Goal: Information Seeking & Learning: Learn about a topic

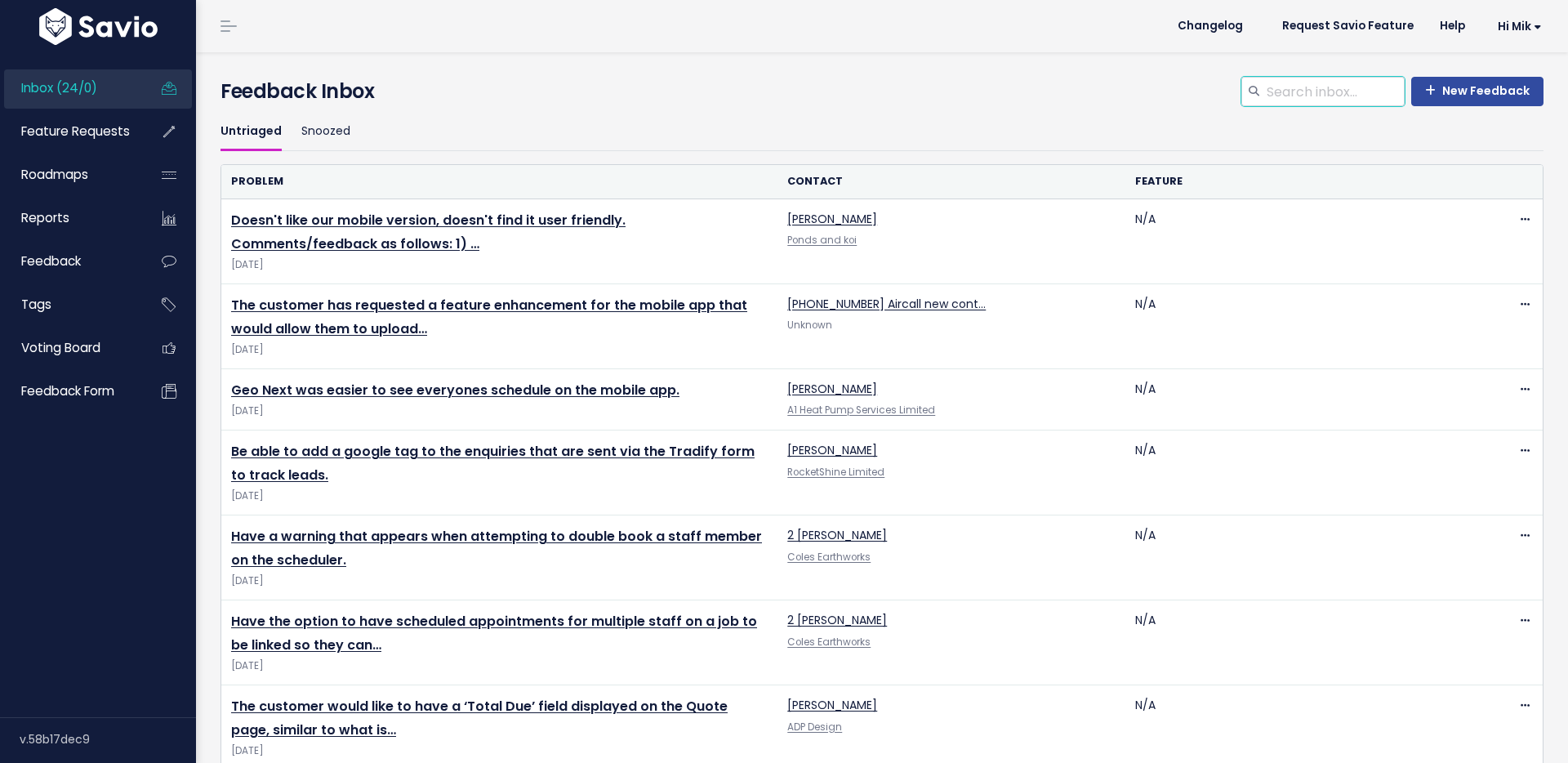
click at [1332, 96] on input "search" at bounding box center [1335, 92] width 140 height 29
click at [97, 139] on span "Feature Requests" at bounding box center [75, 131] width 109 height 17
click at [1316, 96] on input "search" at bounding box center [1335, 92] width 140 height 29
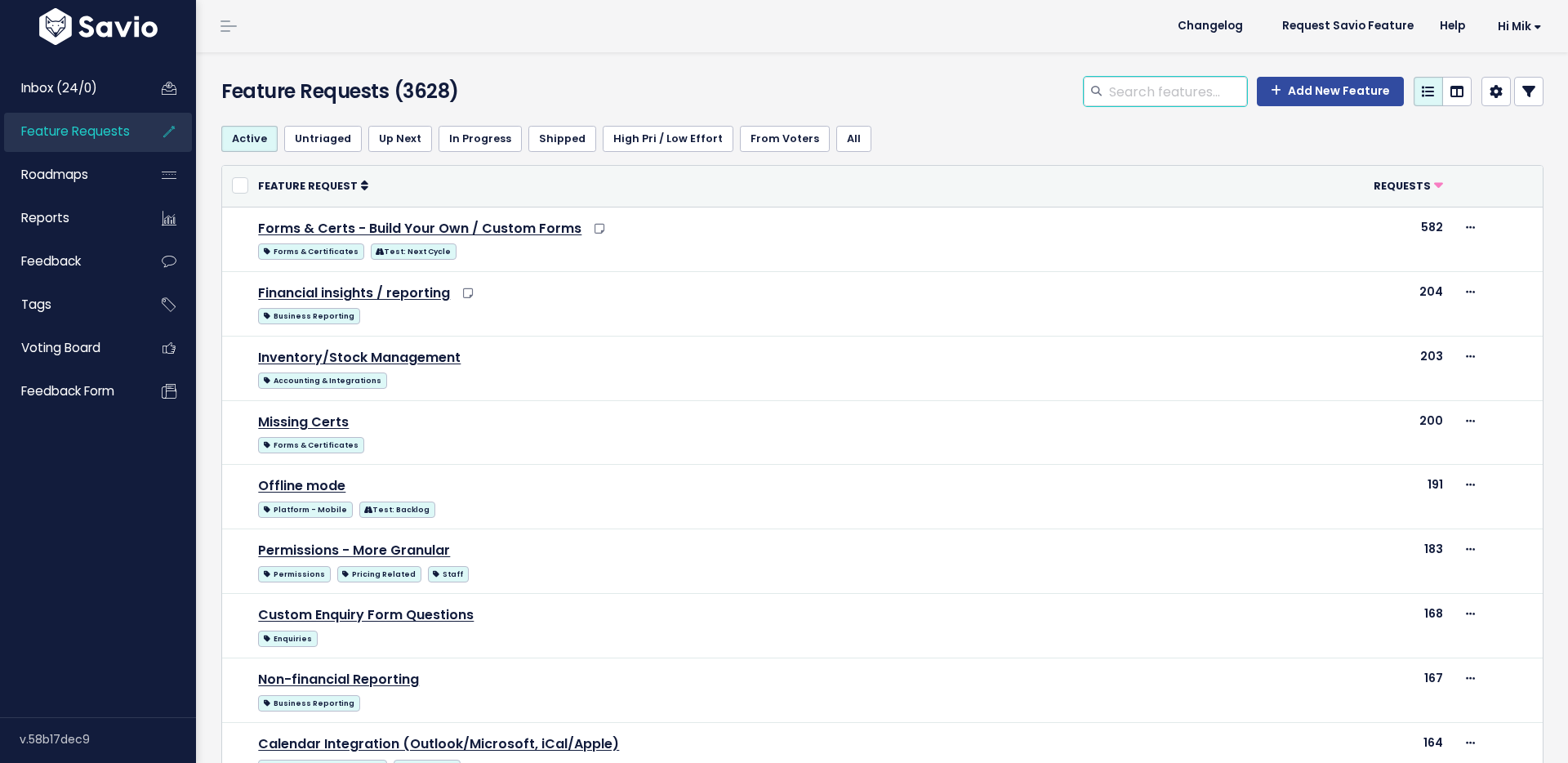
click at [1136, 88] on input "search" at bounding box center [1177, 92] width 140 height 29
type input "update"
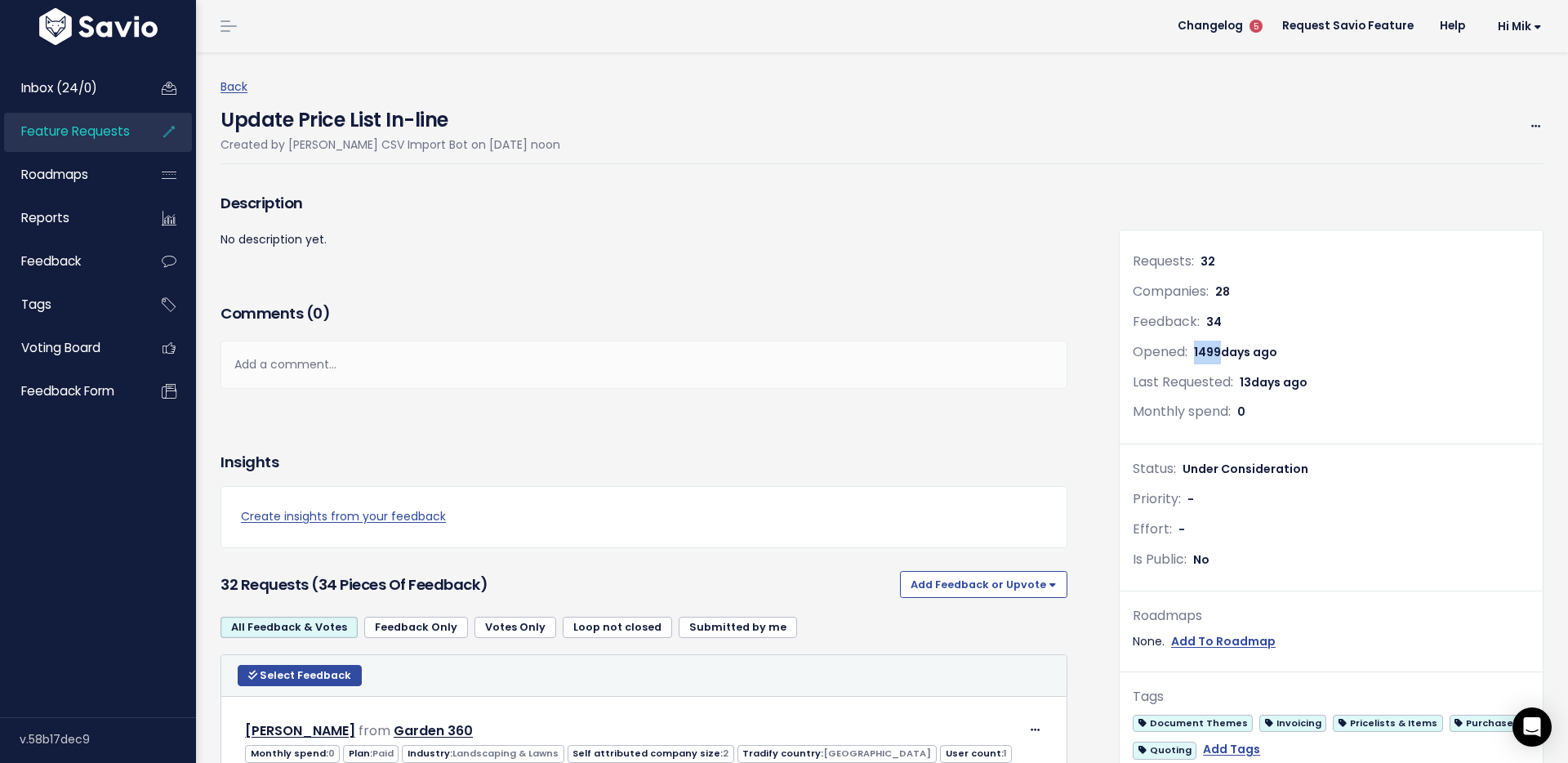
drag, startPoint x: 1195, startPoint y: 354, endPoint x: 1220, endPoint y: 351, distance: 25.2
click at [1220, 351] on span "1499 days ago" at bounding box center [1236, 352] width 83 height 16
copy span "1499"
click at [81, 126] on span "Feature Requests" at bounding box center [75, 131] width 109 height 17
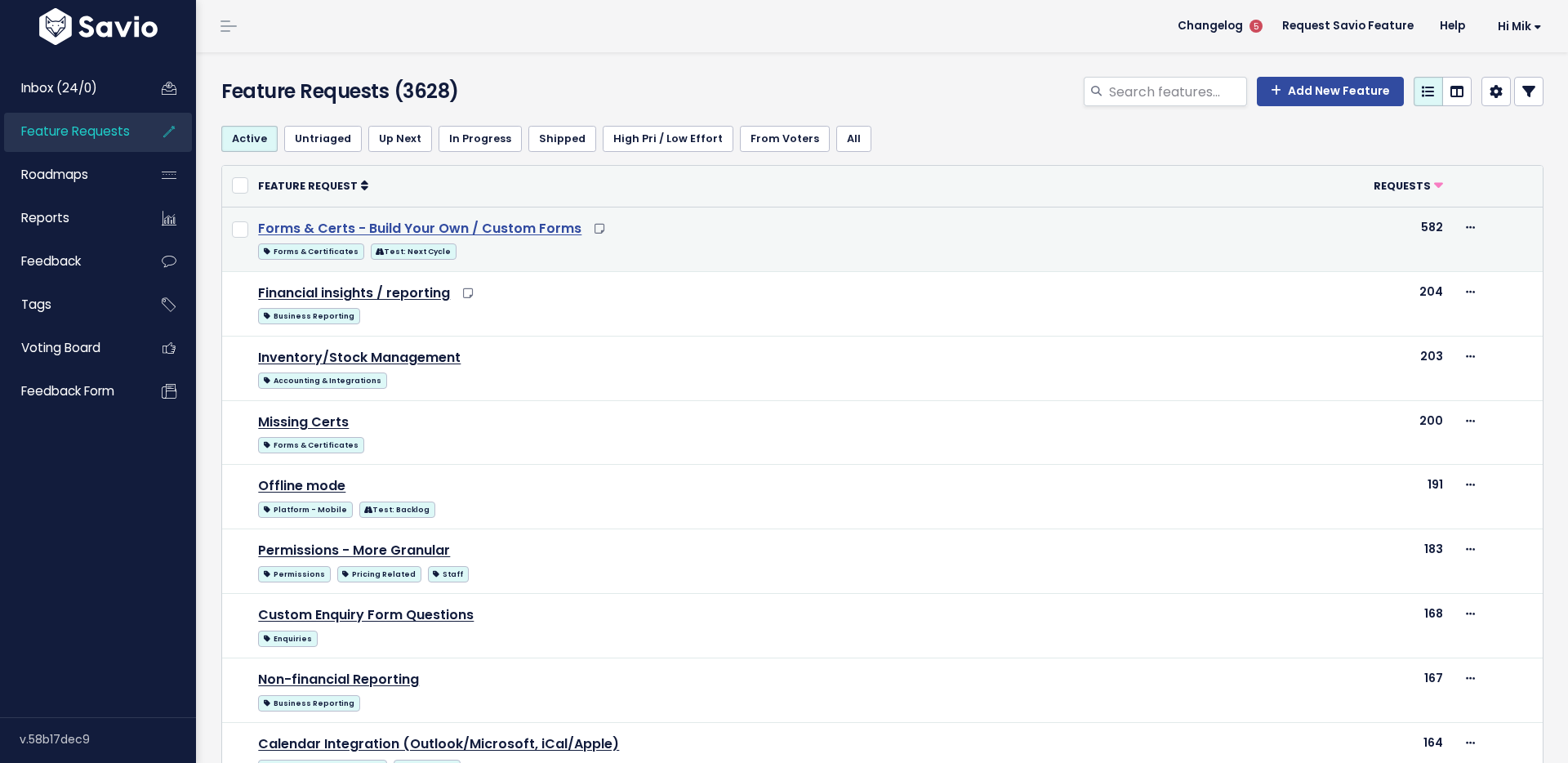
click at [435, 230] on link "Forms & Certs - Build Your Own / Custom Forms" at bounding box center [419, 228] width 323 height 19
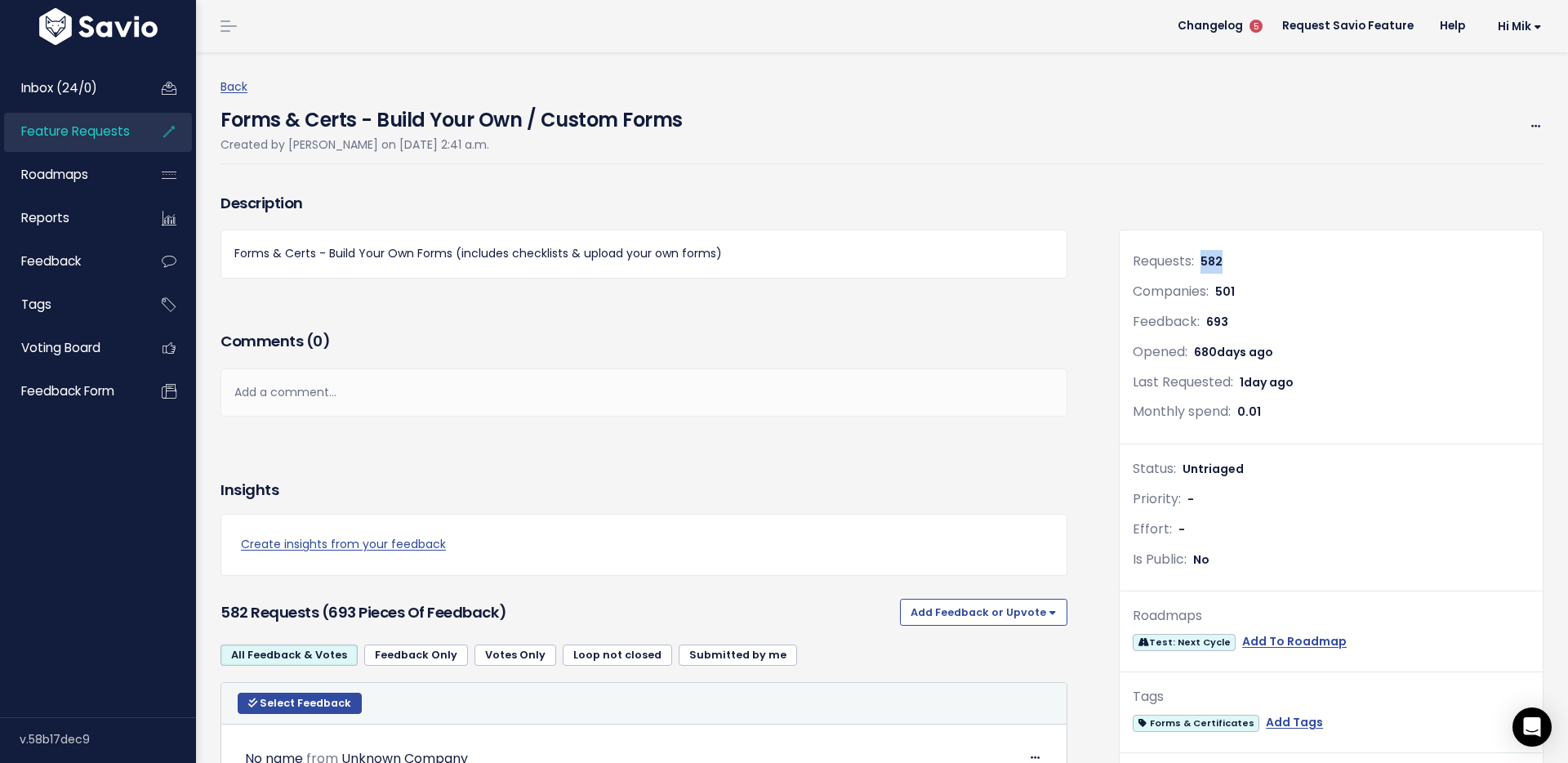
drag, startPoint x: 1229, startPoint y: 260, endPoint x: 1202, endPoint y: 260, distance: 27.0
click at [1201, 260] on div "Requests: 582" at bounding box center [1331, 261] width 397 height 24
drag, startPoint x: 1229, startPoint y: 325, endPoint x: 1209, endPoint y: 322, distance: 20.2
click at [1209, 322] on div "Feedback: 693" at bounding box center [1331, 322] width 397 height 24
